Goal: Task Accomplishment & Management: Use online tool/utility

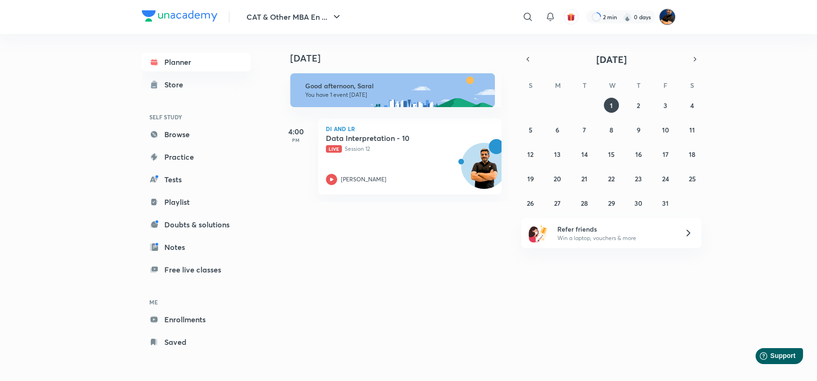
click at [670, 11] on img at bounding box center [667, 17] width 16 height 16
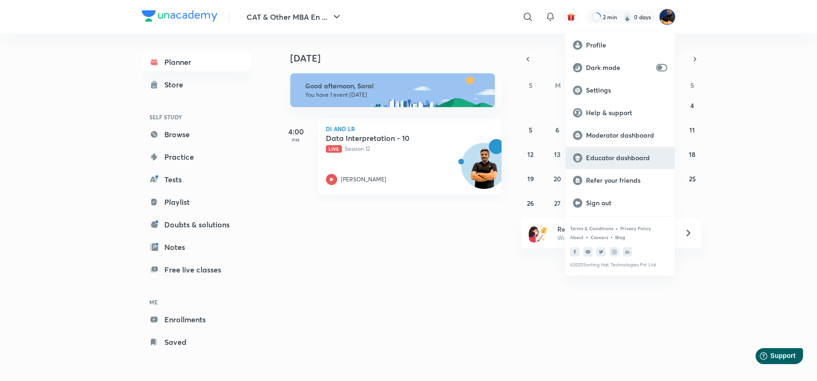
click at [624, 156] on p "Educator dashboard" at bounding box center [626, 158] width 81 height 8
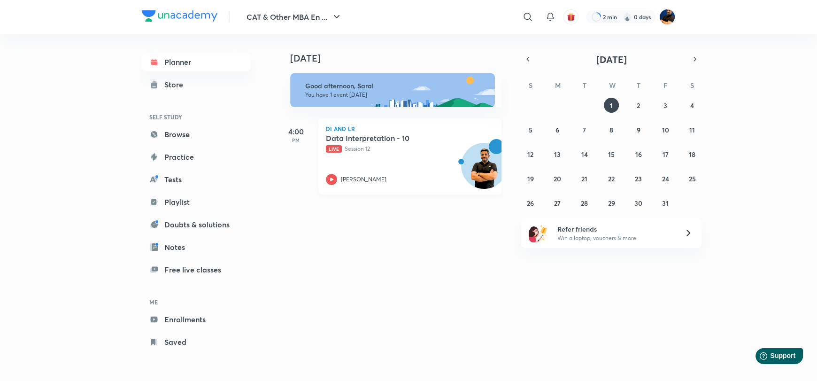
click at [396, 150] on p "Live Session 12" at bounding box center [399, 149] width 147 height 8
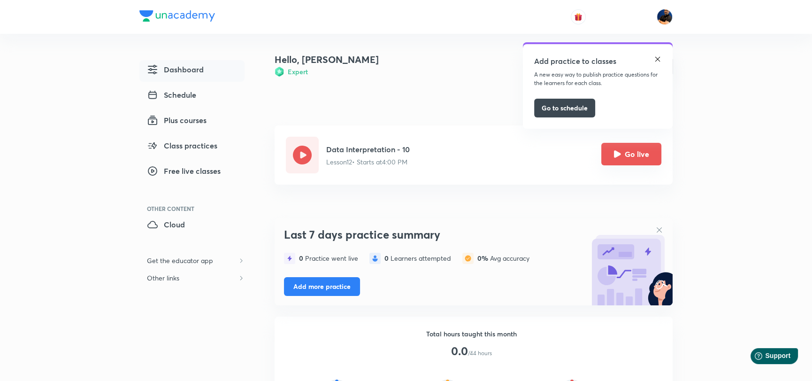
click at [647, 148] on button "Go live" at bounding box center [632, 154] width 60 height 23
